Goal: Information Seeking & Learning: Learn about a topic

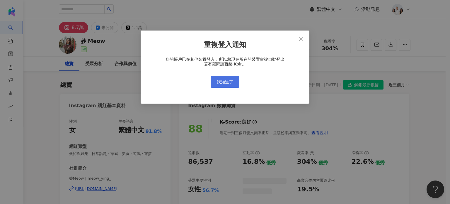
click at [225, 83] on span "我知道了" at bounding box center [225, 81] width 16 height 5
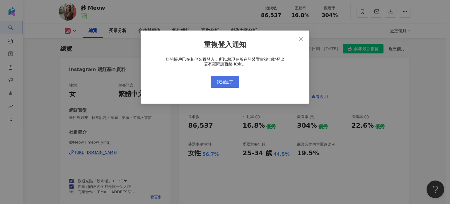
click at [227, 81] on span "我知道了" at bounding box center [225, 81] width 16 height 5
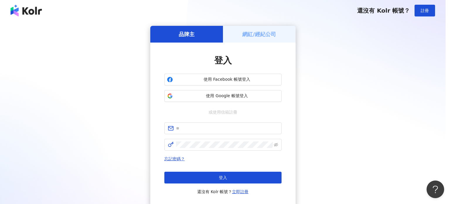
click at [301, 38] on div "重複登入通知 您的帳戶已在其他裝置登入，所以您現在所在的裝置會被自動登出 若有疑問請聯絡 Kolr。 我知道了" at bounding box center [225, 102] width 450 height 204
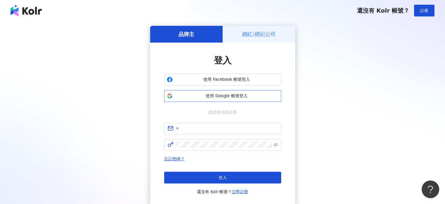
click at [240, 99] on button "使用 Google 帳號登入" at bounding box center [222, 96] width 117 height 12
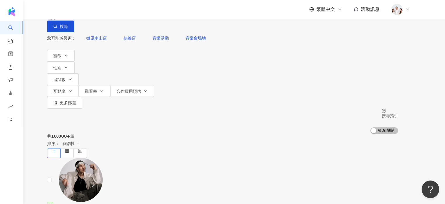
click at [146, 32] on div "不分平台 台灣 搜尋" at bounding box center [222, 16] width 351 height 32
click at [132, 11] on input "search" at bounding box center [108, 5] width 47 height 11
paste input "**********"
type input "**********"
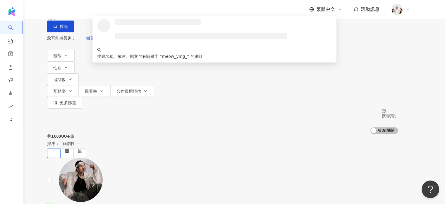
click at [275, 43] on div at bounding box center [201, 31] width 172 height 24
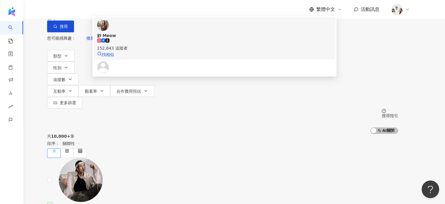
click at [237, 58] on div "妙 Meow 152,643 追蹤者 找相似" at bounding box center [214, 38] width 235 height 39
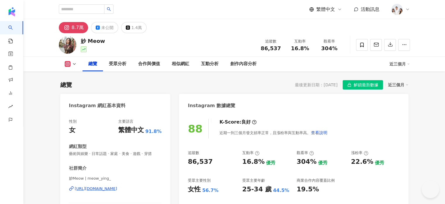
click at [365, 81] on span "解鎖最新數據" at bounding box center [366, 84] width 25 height 9
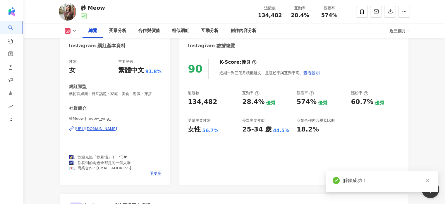
scroll to position [176, 0]
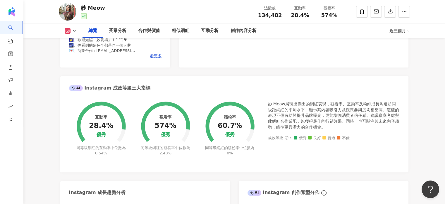
drag, startPoint x: 178, startPoint y: 126, endPoint x: 155, endPoint y: 126, distance: 22.5
click at [155, 126] on circle at bounding box center [166, 126] width 42 height 42
drag, startPoint x: 155, startPoint y: 126, endPoint x: 174, endPoint y: 125, distance: 18.5
click at [174, 125] on div "觀看率 574% 優秀 同等級網紅的觀看率中位數為 2.43%" at bounding box center [166, 125] width 64 height 62
click at [160, 124] on div "574%" at bounding box center [166, 126] width 22 height 8
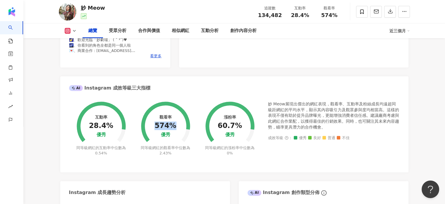
drag, startPoint x: 157, startPoint y: 125, endPoint x: 175, endPoint y: 126, distance: 18.2
click at [175, 126] on div "574%" at bounding box center [166, 126] width 22 height 8
copy div "574%"
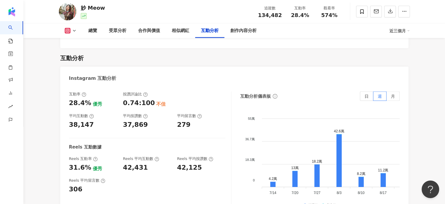
scroll to position [1142, 0]
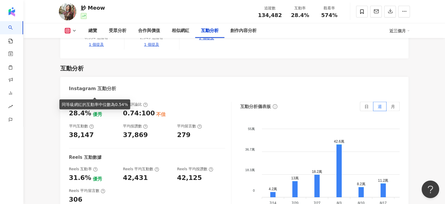
click at [93, 111] on div "優秀" at bounding box center [97, 114] width 9 height 6
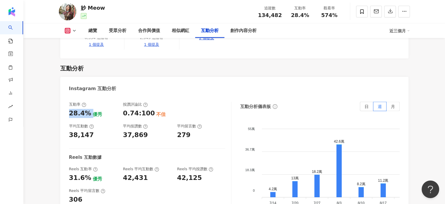
drag, startPoint x: 90, startPoint y: 93, endPoint x: 69, endPoint y: 93, distance: 20.5
click at [69, 109] on div "28.4% 優秀" at bounding box center [93, 113] width 48 height 9
copy div "28.4%"
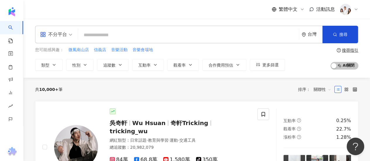
click at [171, 33] on input "search" at bounding box center [189, 35] width 216 height 11
paste input "********"
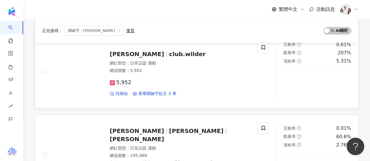
scroll to position [205, 0]
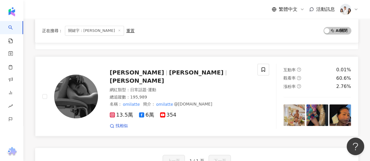
click at [164, 77] on span "林梵耘 Naomi" at bounding box center [137, 80] width 54 height 7
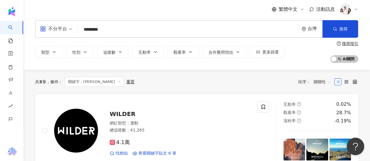
scroll to position [0, 0]
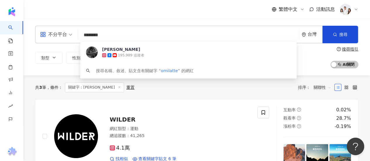
drag, startPoint x: 112, startPoint y: 34, endPoint x: 76, endPoint y: 34, distance: 36.9
click at [76, 34] on div "不分平台 ******** 台灣 搜尋 67e2fe84-a859-40de-92f8-86908a381864 林梵耘 195,989 追蹤者 搜尋名稱、敘…" at bounding box center [197, 35] width 324 height 18
paste input "****"
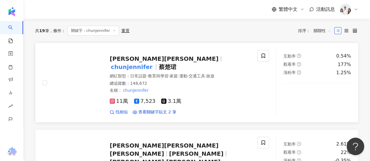
scroll to position [59, 0]
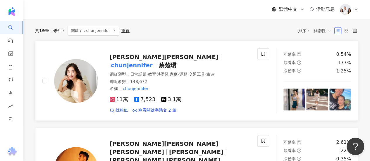
type input "**********"
click at [161, 79] on div "總追蹤數 ： 148,672" at bounding box center [180, 82] width 141 height 6
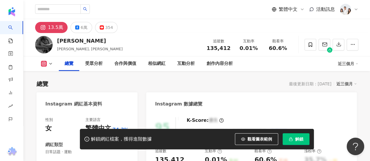
scroll to position [29, 0]
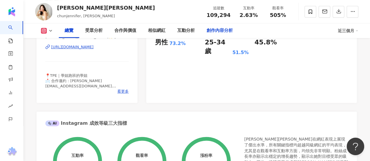
scroll to position [264, 0]
